Goal: Complete application form

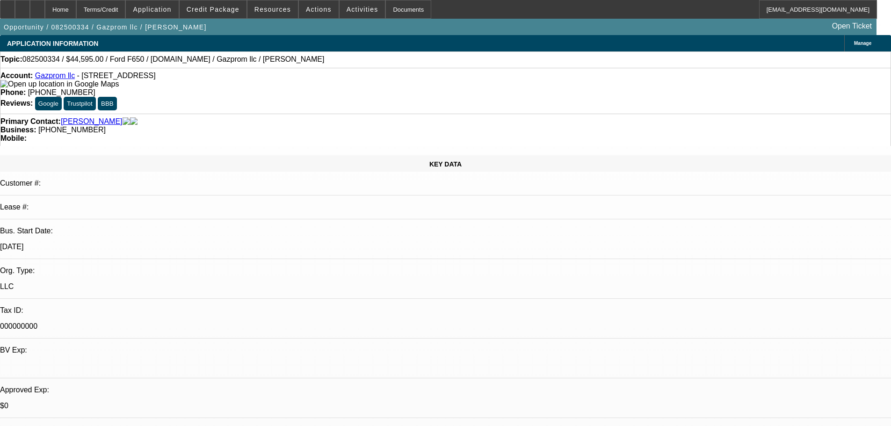
select select "0"
select select "0.1"
select select "4"
select select "0"
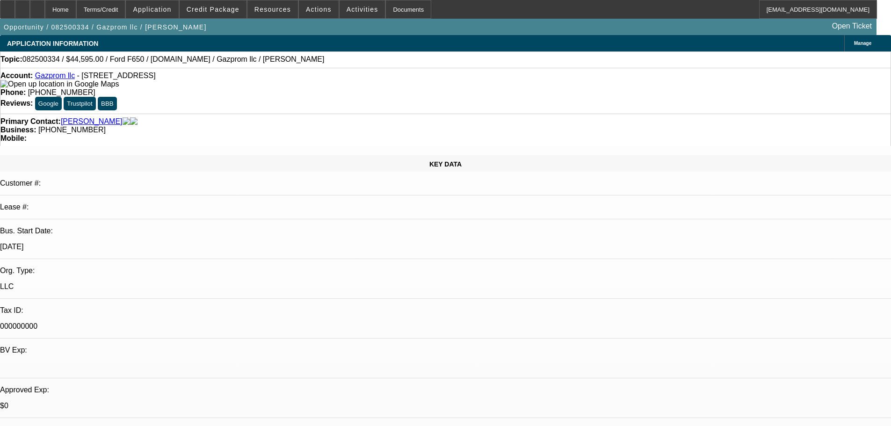
select select "0"
select select "2"
select select "0.1"
select select "4"
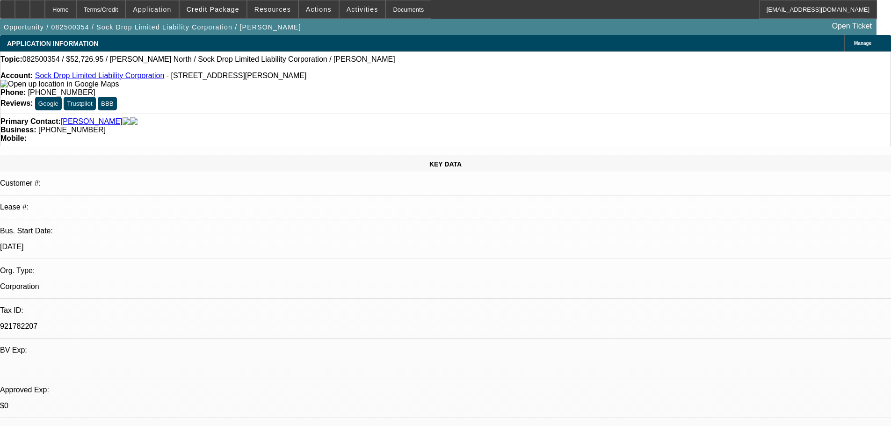
select select "0"
select select "2"
select select "0.1"
select select "4"
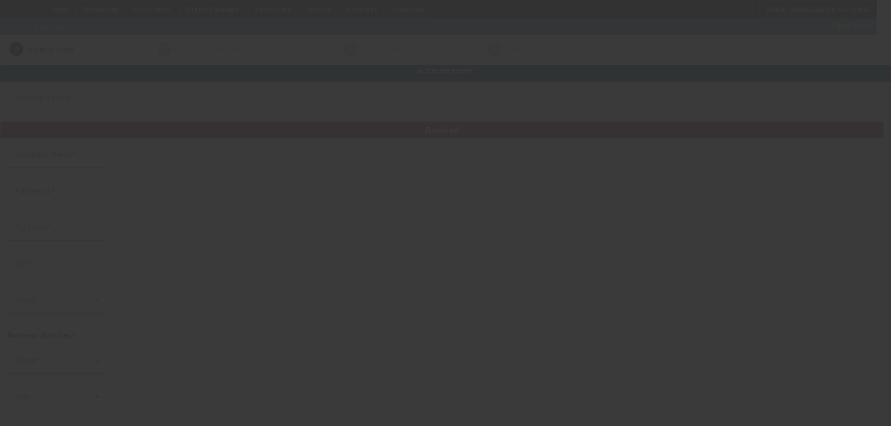
type input "[DATE]"
type input "Circle R Timber"
type input "2130 [US_STATE] 232"
type input "37175"
type input "[PERSON_NAME]"
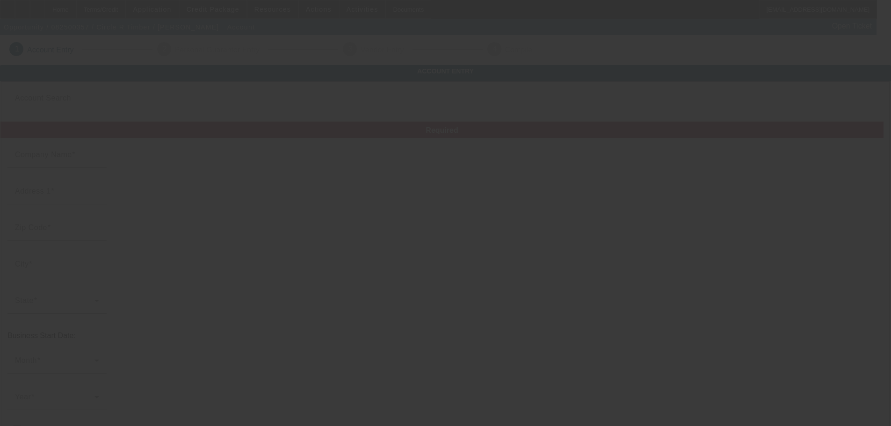
type input "[PHONE_NUMBER]"
type input "[PERSON_NAME][EMAIL_ADDRESS][PERSON_NAME][DOMAIN_NAME]"
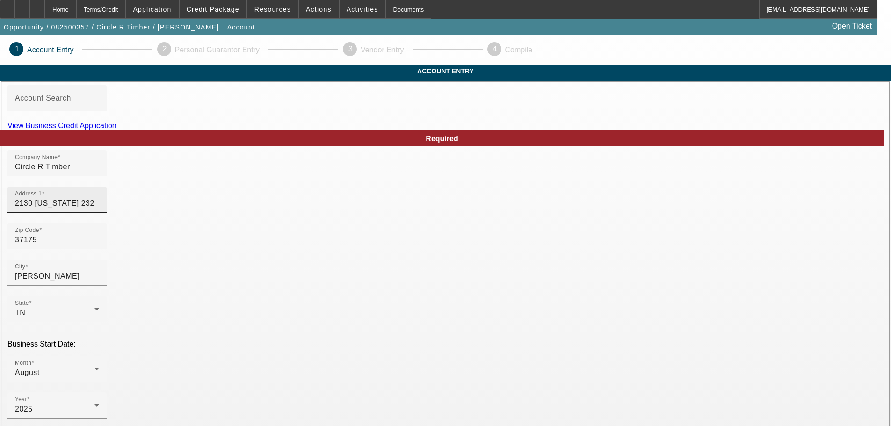
scroll to position [173, 0]
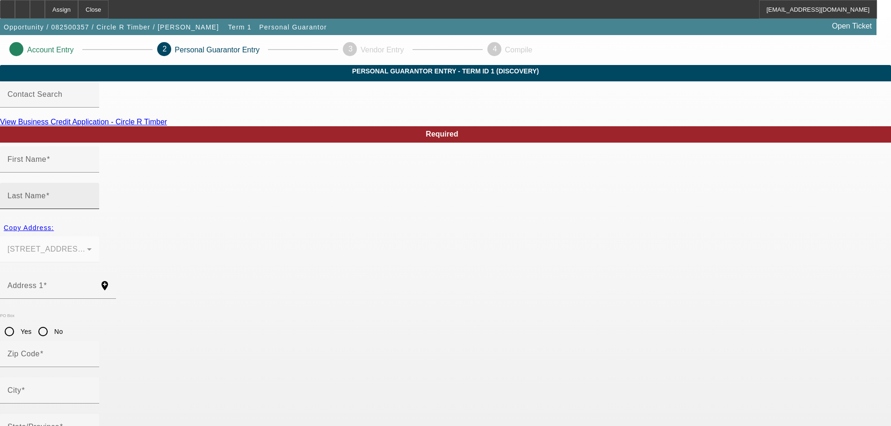
type input "James"
type input "Roddenberry"
type input "2130 Tennessee 232"
radio input "true"
type input "37175"
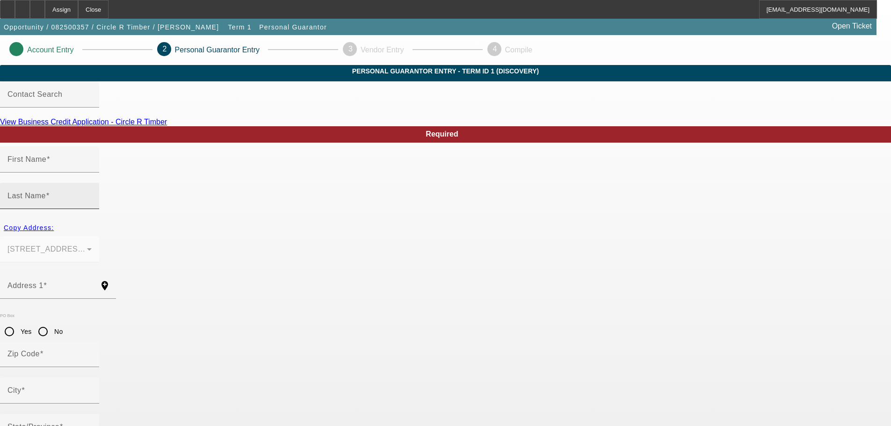
type input "Stewart"
type input "(931) 896-3365"
type input "100"
type input "258-67-4824"
type input "james.roddenberry@yahoo.com"
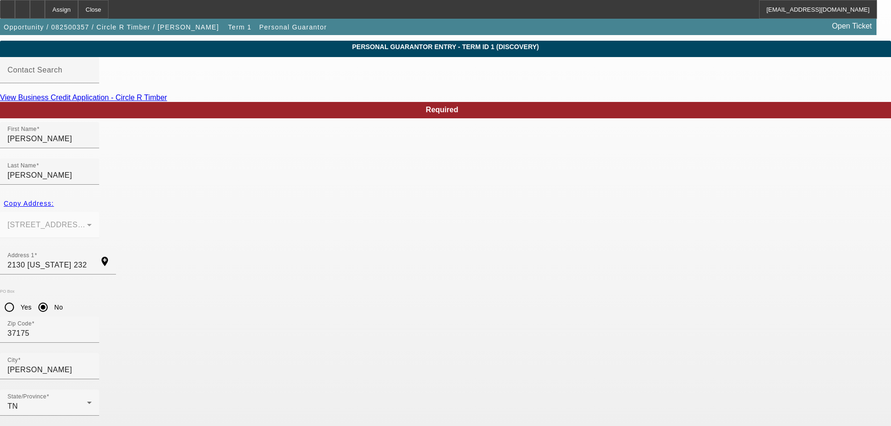
scroll to position [31, 0]
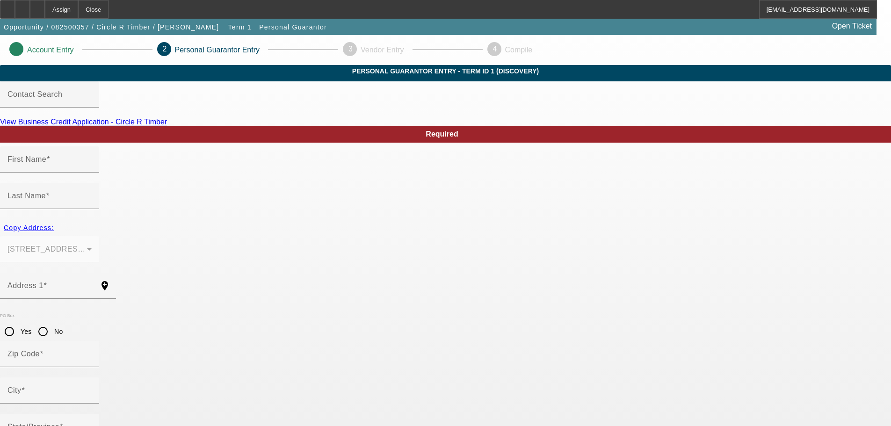
type input "[PERSON_NAME]"
type input "2130 [US_STATE] 232"
radio input "true"
type input "37175"
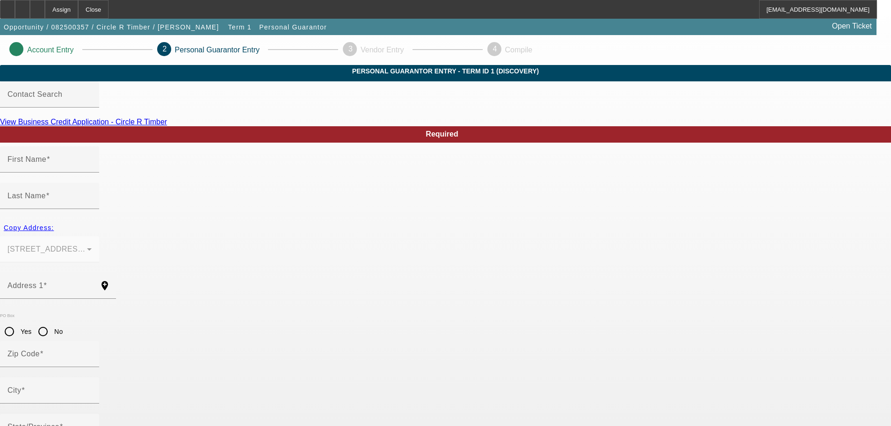
type input "[PERSON_NAME]"
type input "[PHONE_NUMBER]"
type input "100"
type input "258-67-4824"
type input "[PERSON_NAME][EMAIL_ADDRESS][PERSON_NAME][DOMAIN_NAME]"
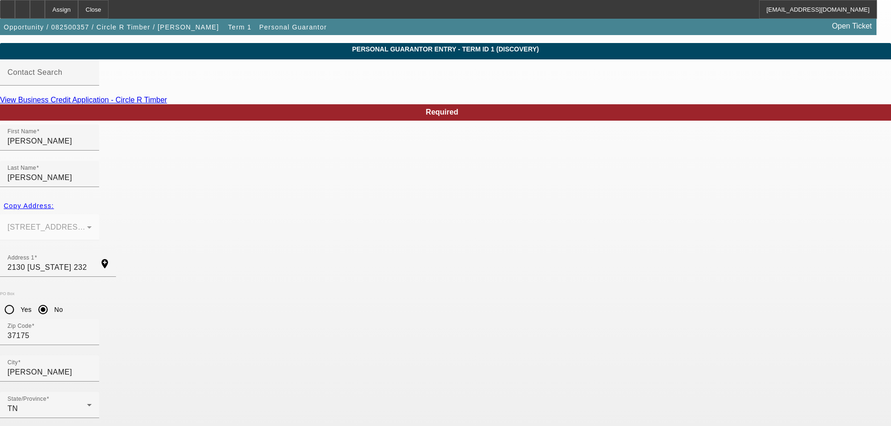
scroll to position [31, 0]
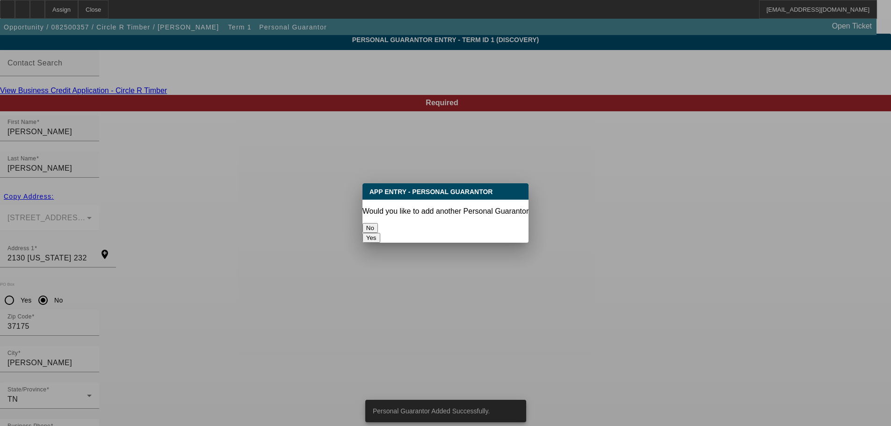
scroll to position [0, 0]
click at [378, 227] on button "No" at bounding box center [369, 228] width 15 height 10
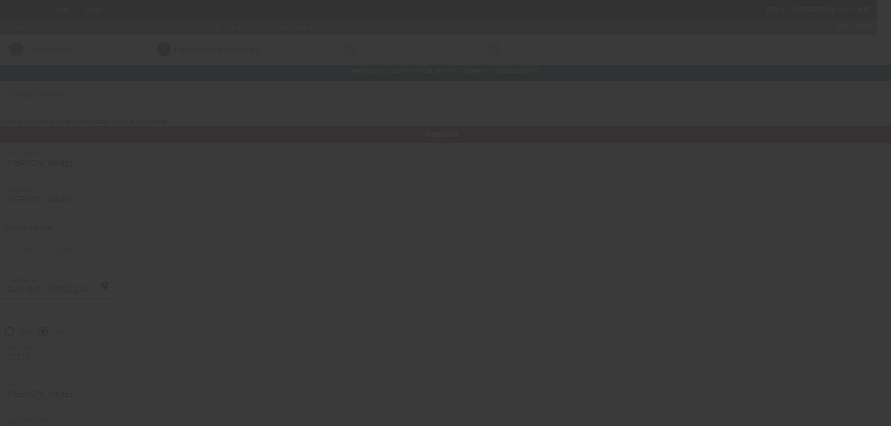
scroll to position [31, 0]
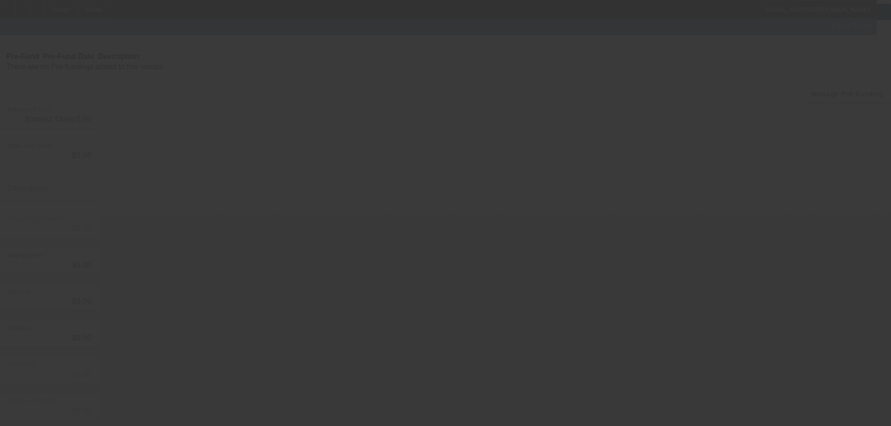
type input "$60,000.00"
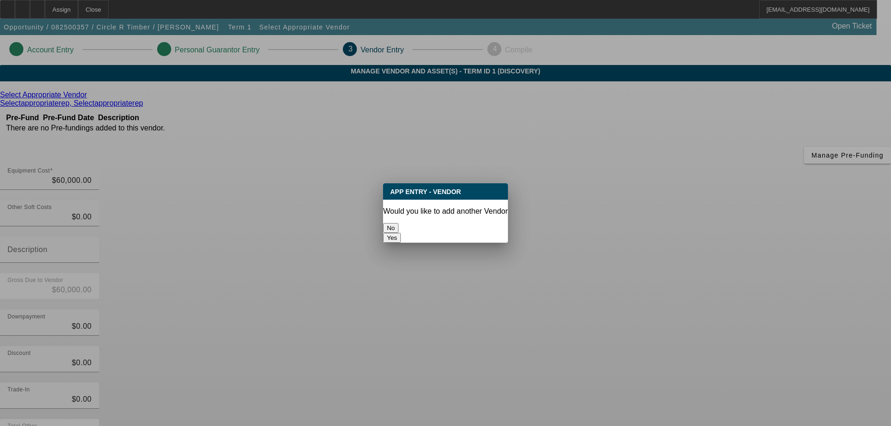
click at [398, 223] on button "No" at bounding box center [390, 228] width 15 height 10
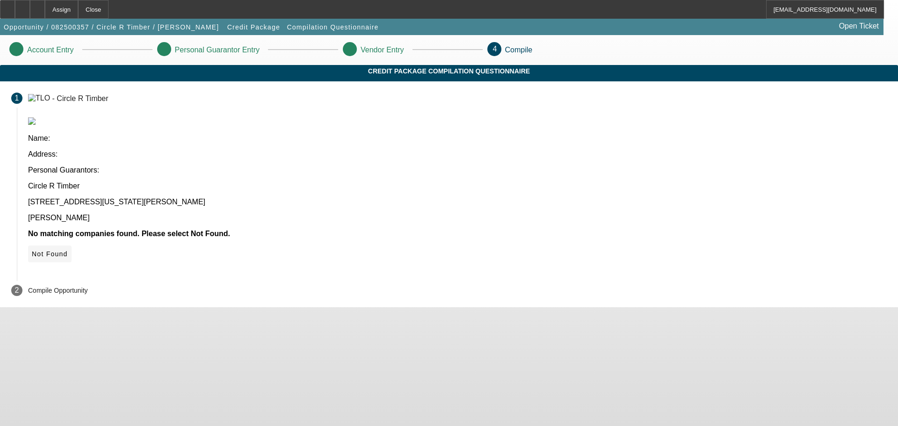
click at [68, 250] on span "Not Found" at bounding box center [50, 253] width 36 height 7
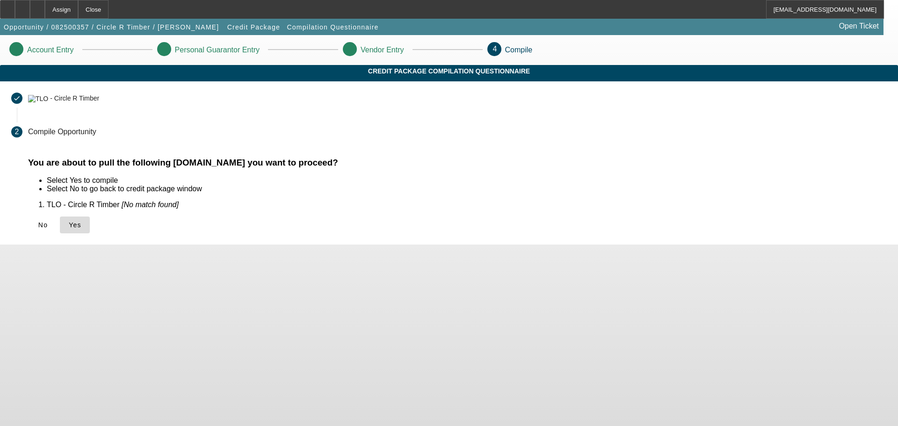
click at [90, 236] on span at bounding box center [75, 225] width 30 height 22
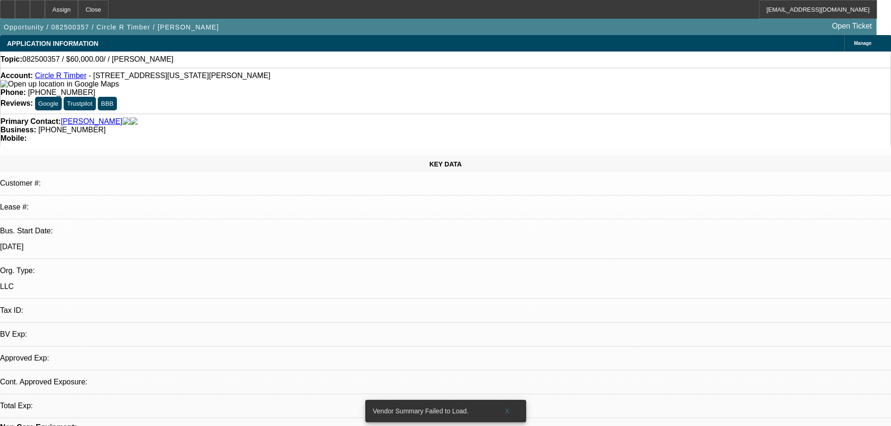
select select "0"
select select "2"
select select "0.1"
select select "4"
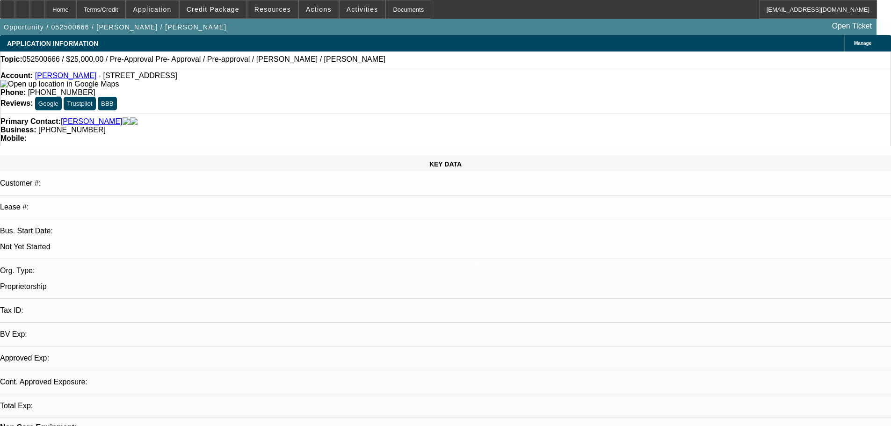
select select "0"
select select "2"
select select "0.1"
select select "4"
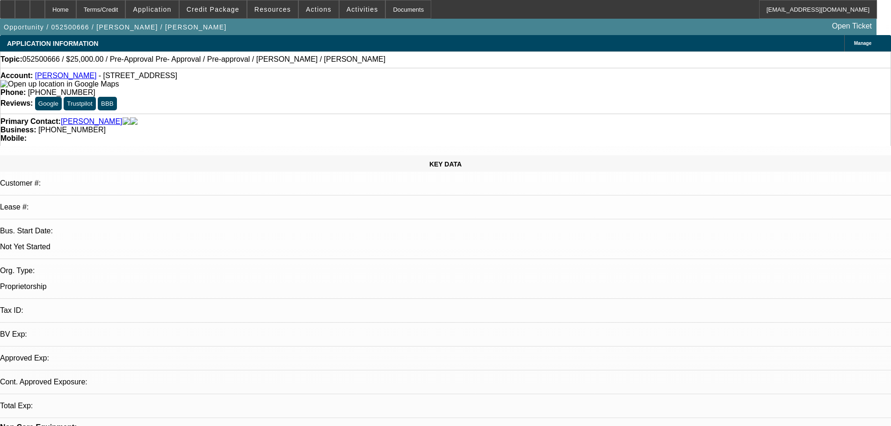
select select "0.15"
select select "2"
select select "0.1"
select select "4"
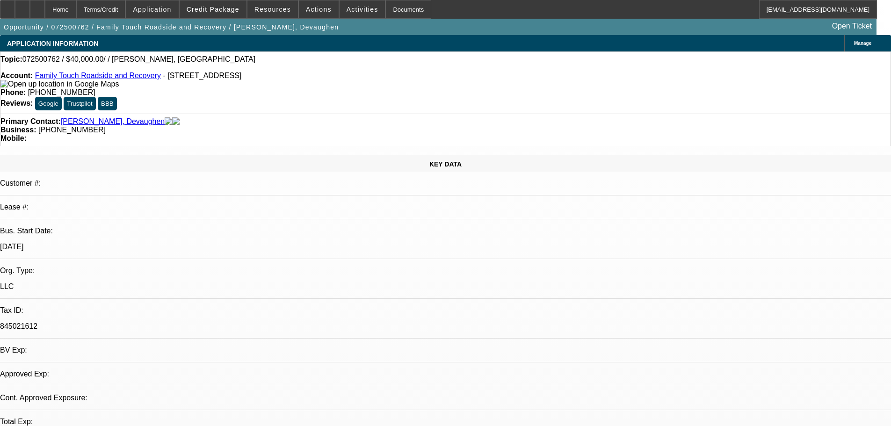
select select "0"
select select "2"
select select "0.1"
select select "2"
select select "4"
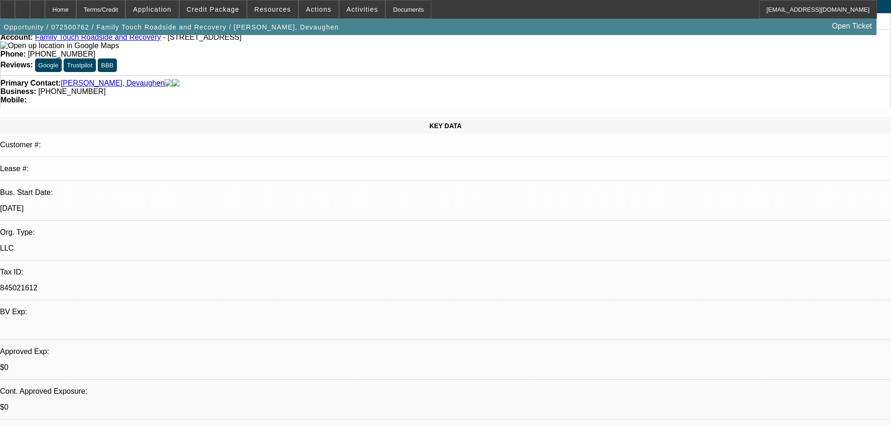
scroll to position [94, 0]
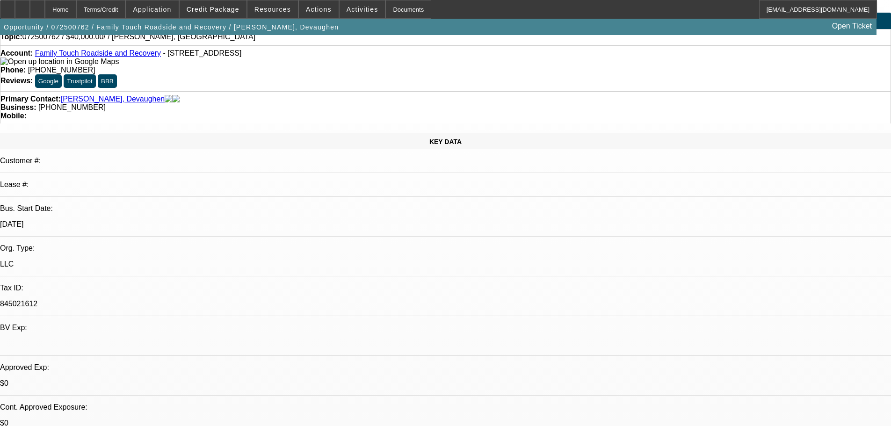
scroll to position [0, 0]
